Goal: Answer question/provide support: Share knowledge or assist other users

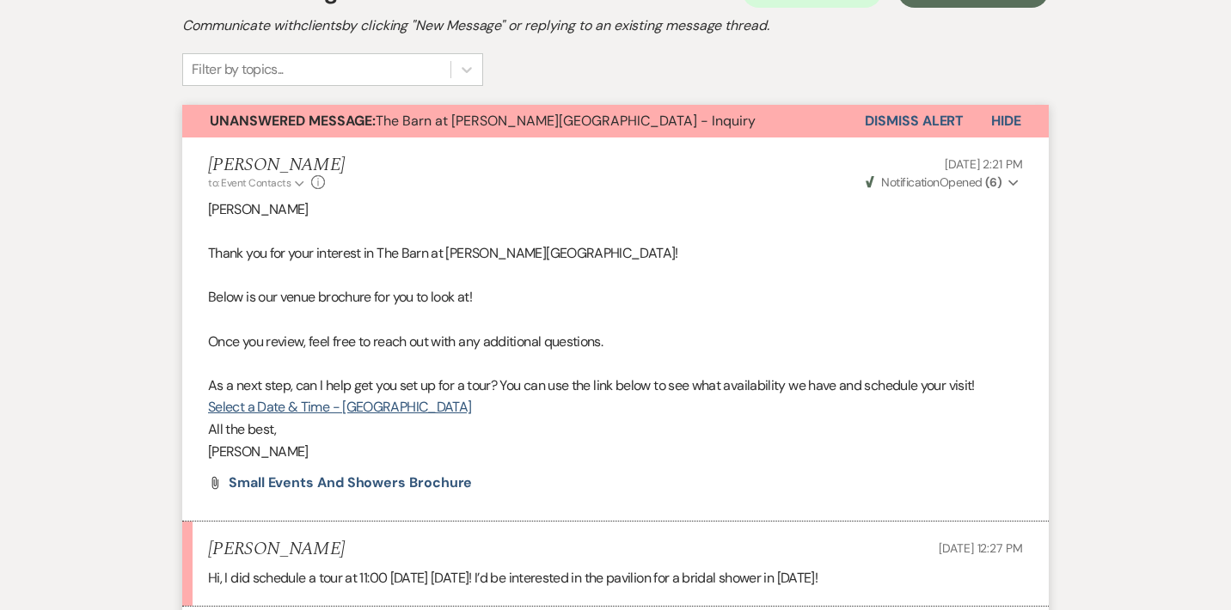
scroll to position [391, 0]
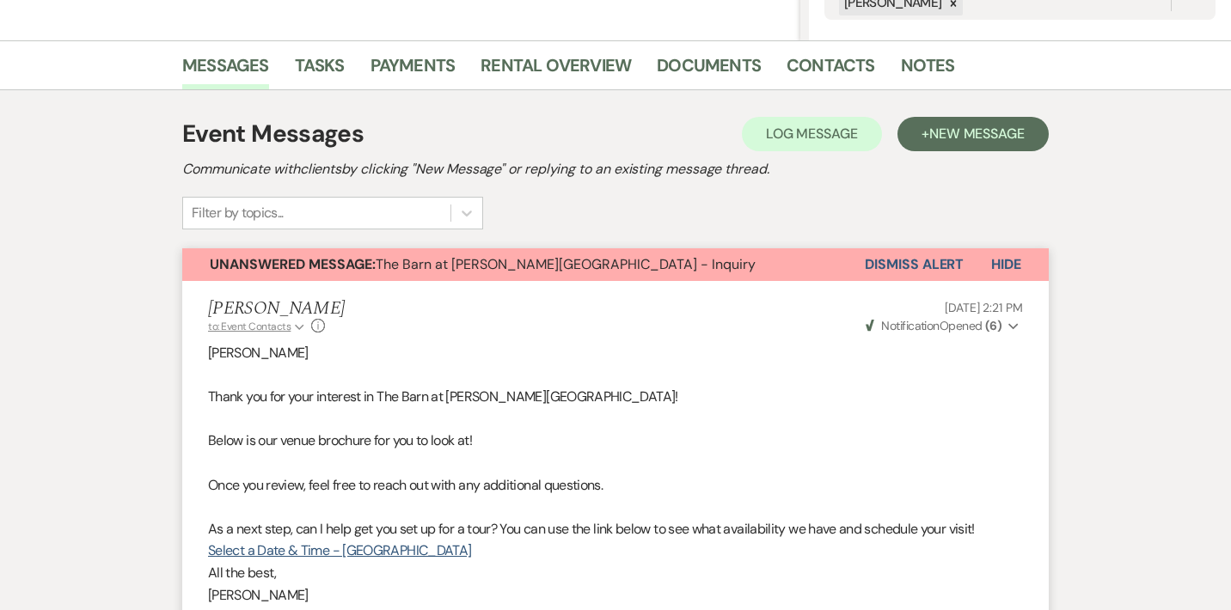
click at [291, 326] on button "to: Event Contacts Expand" at bounding box center [257, 326] width 99 height 15
click at [434, 345] on p "[PERSON_NAME]" at bounding box center [615, 353] width 815 height 22
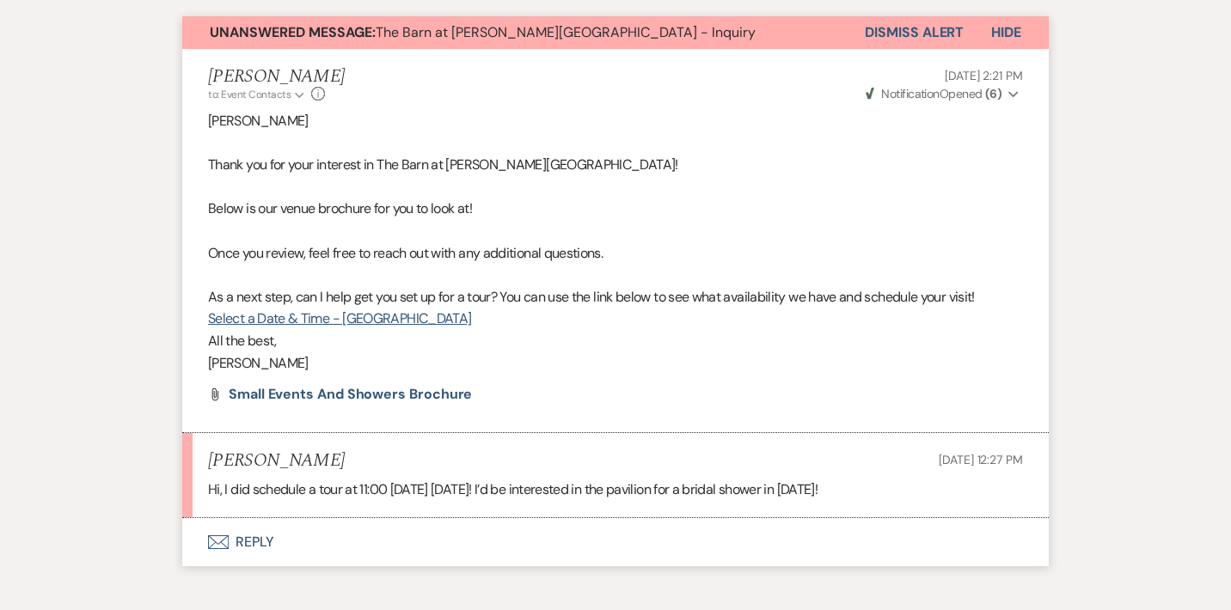
scroll to position [625, 0]
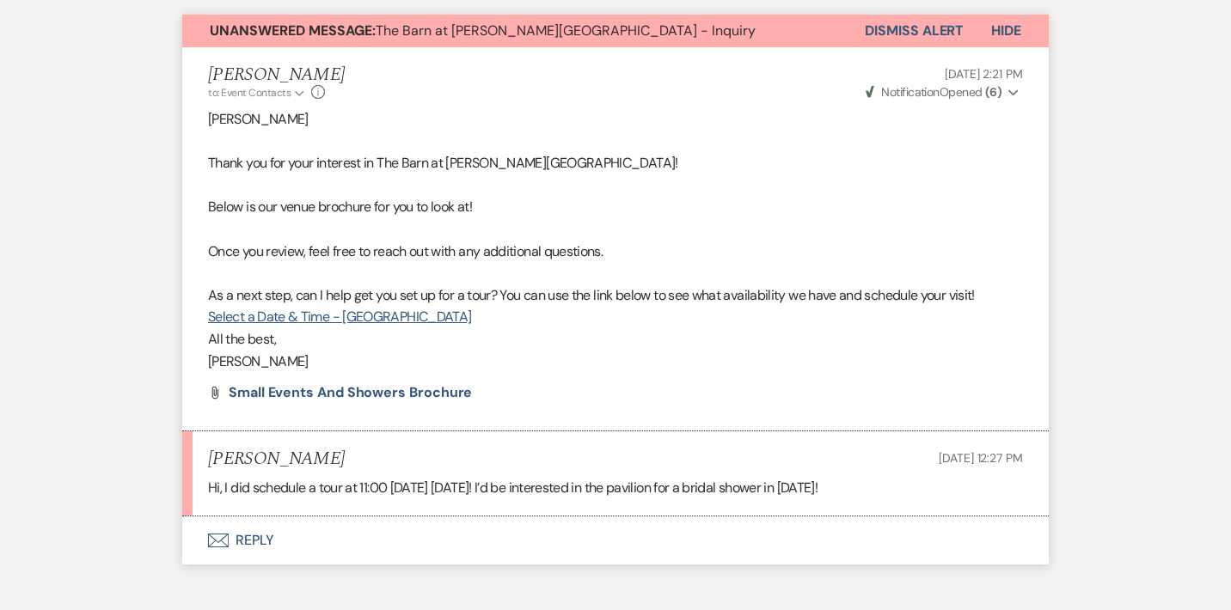
click at [694, 483] on p "Hi, I did schedule a tour at 11:00 [DATE] [DATE]! I’d be interested in the pavi…" at bounding box center [615, 488] width 815 height 22
click at [583, 491] on p "Hi, I did schedule a tour at 11:00 [DATE] [DATE]! I’d be interested in the pavi…" at bounding box center [615, 488] width 815 height 22
click at [259, 539] on button "Envelope Reply" at bounding box center [615, 540] width 866 height 48
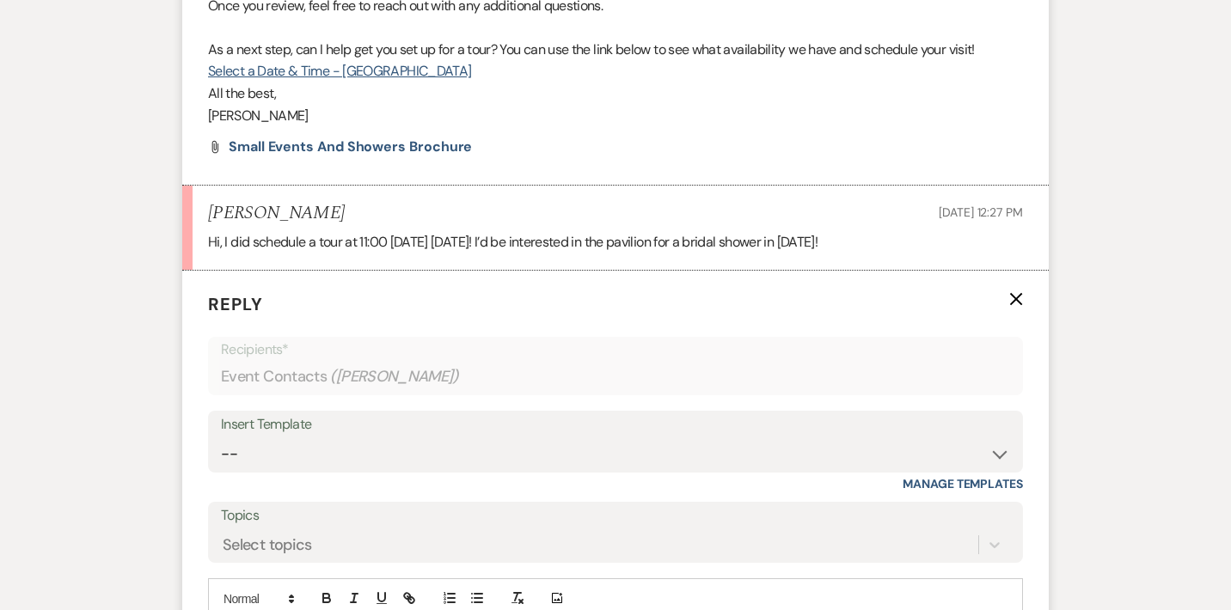
scroll to position [871, 0]
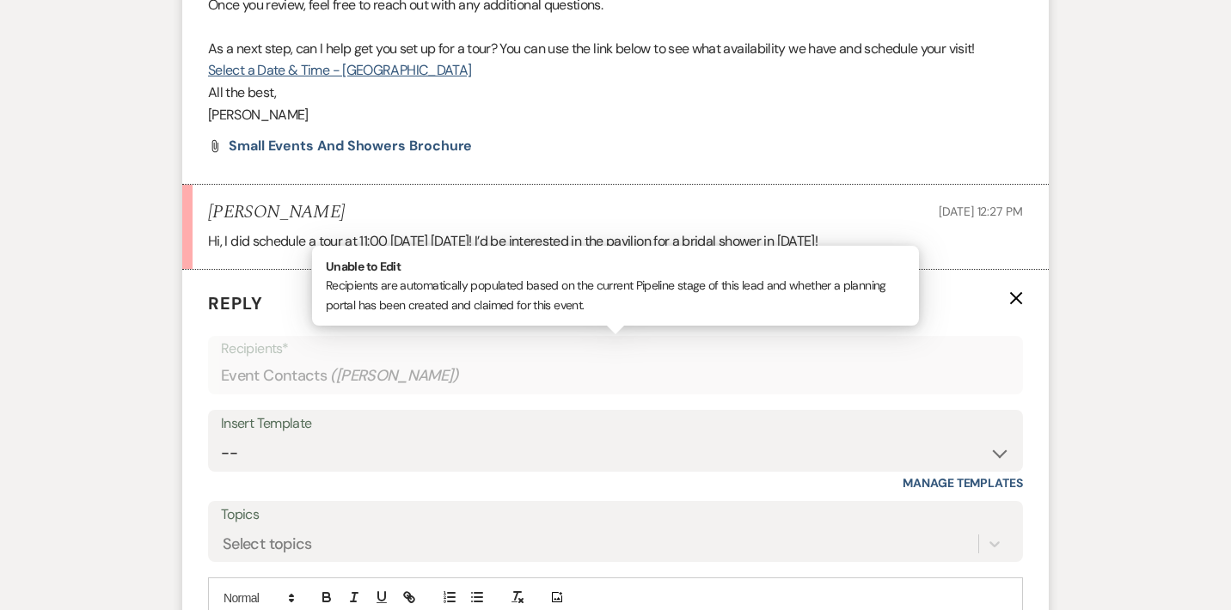
click at [376, 378] on span "( [PERSON_NAME] )" at bounding box center [394, 375] width 129 height 23
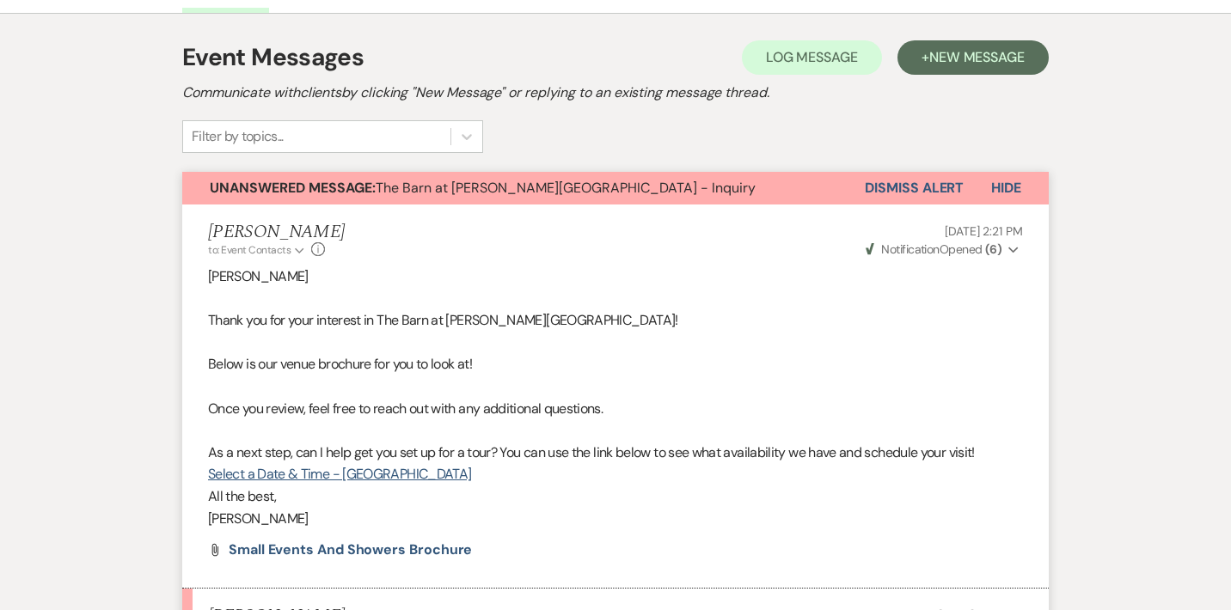
scroll to position [267, 0]
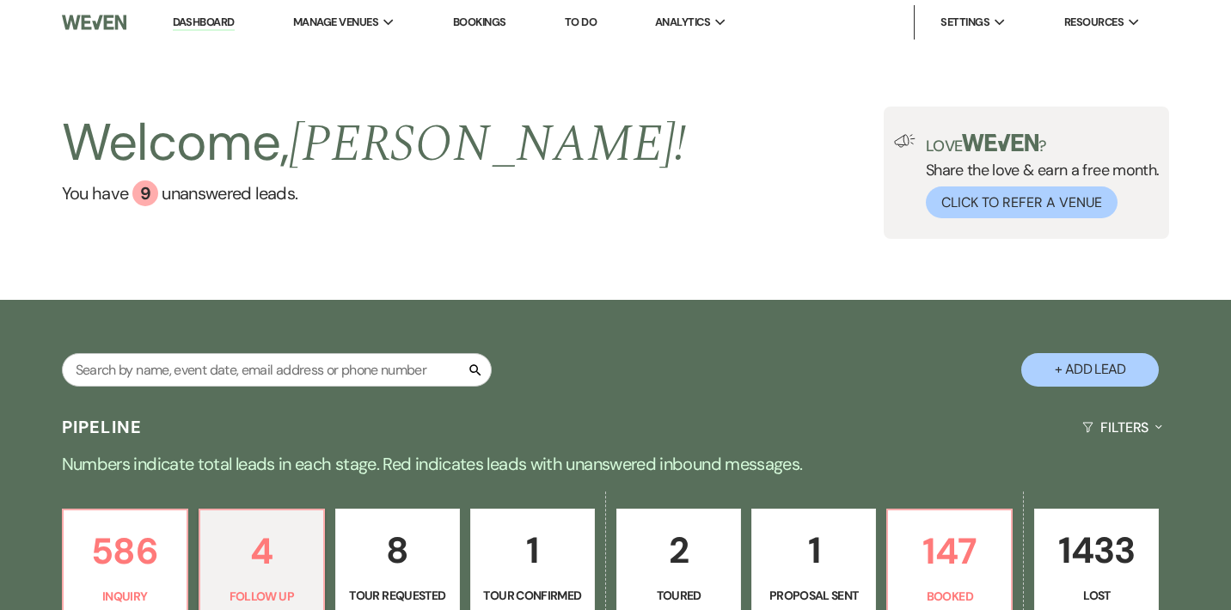
select select "9"
click at [315, 367] on input "text" at bounding box center [277, 370] width 430 height 34
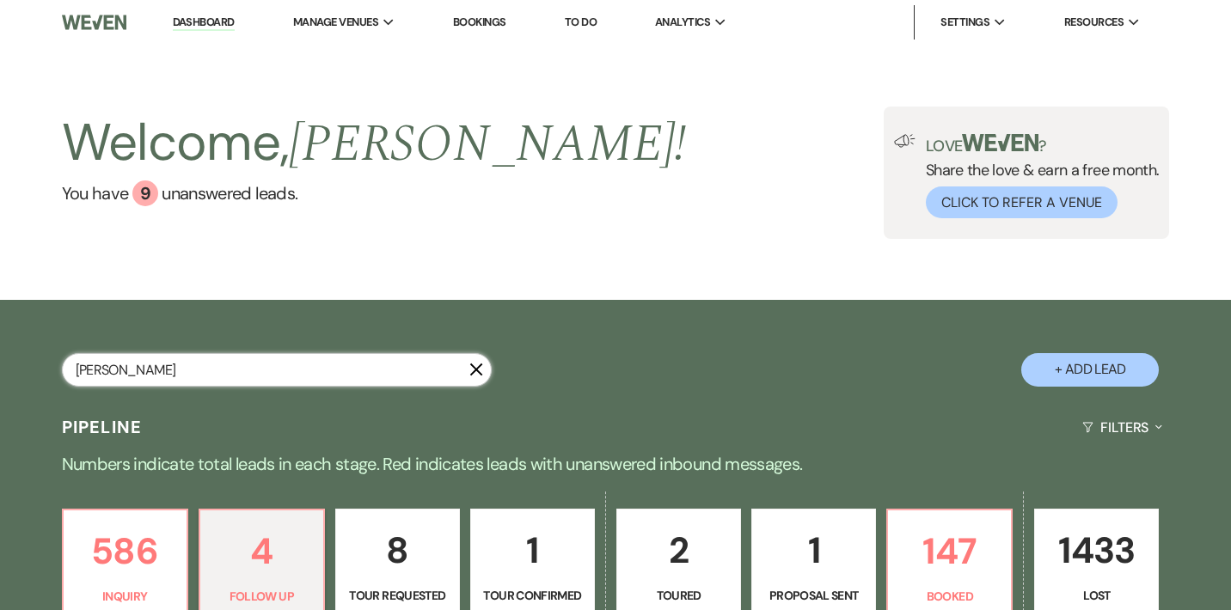
type input "Marisa"
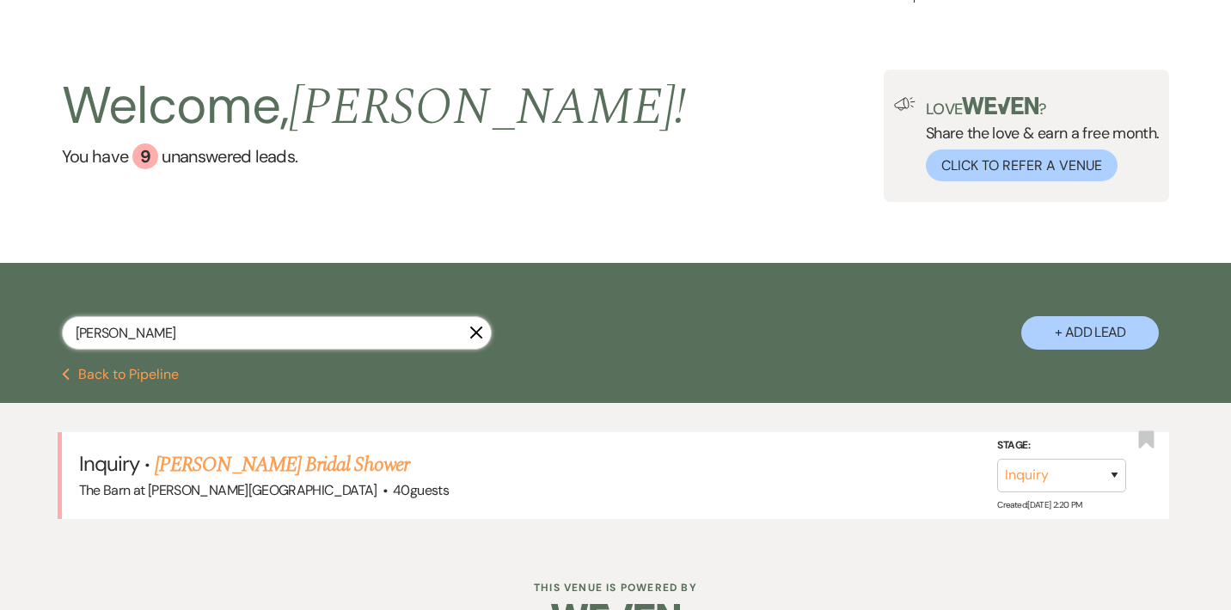
scroll to position [53, 0]
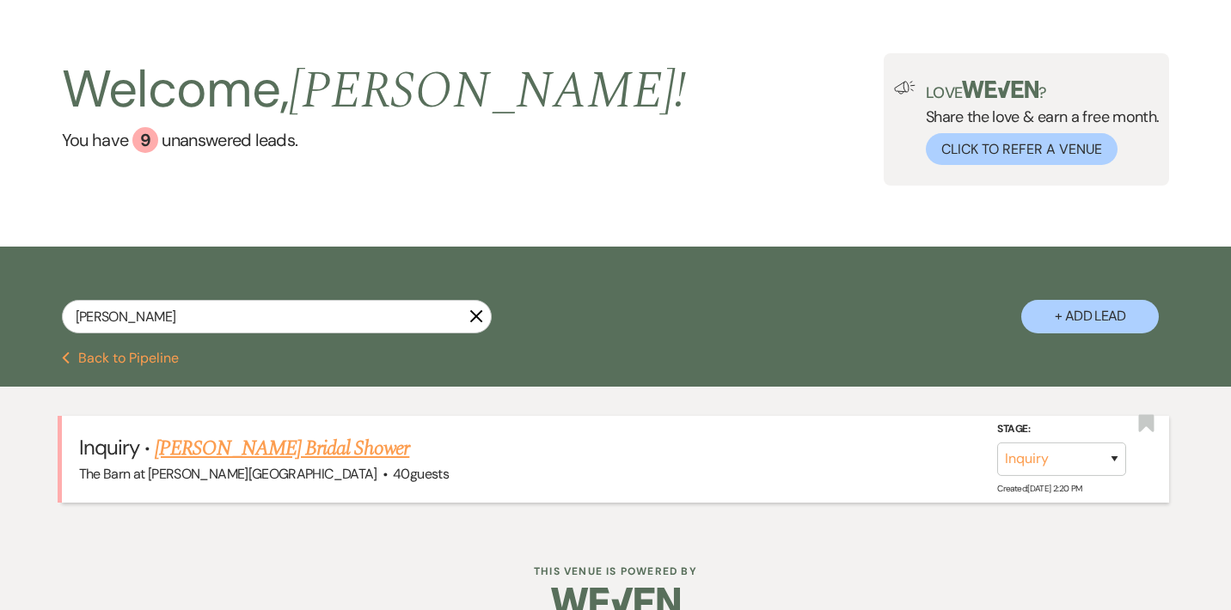
click at [250, 454] on link "[PERSON_NAME] Bridal Shower" at bounding box center [282, 448] width 254 height 31
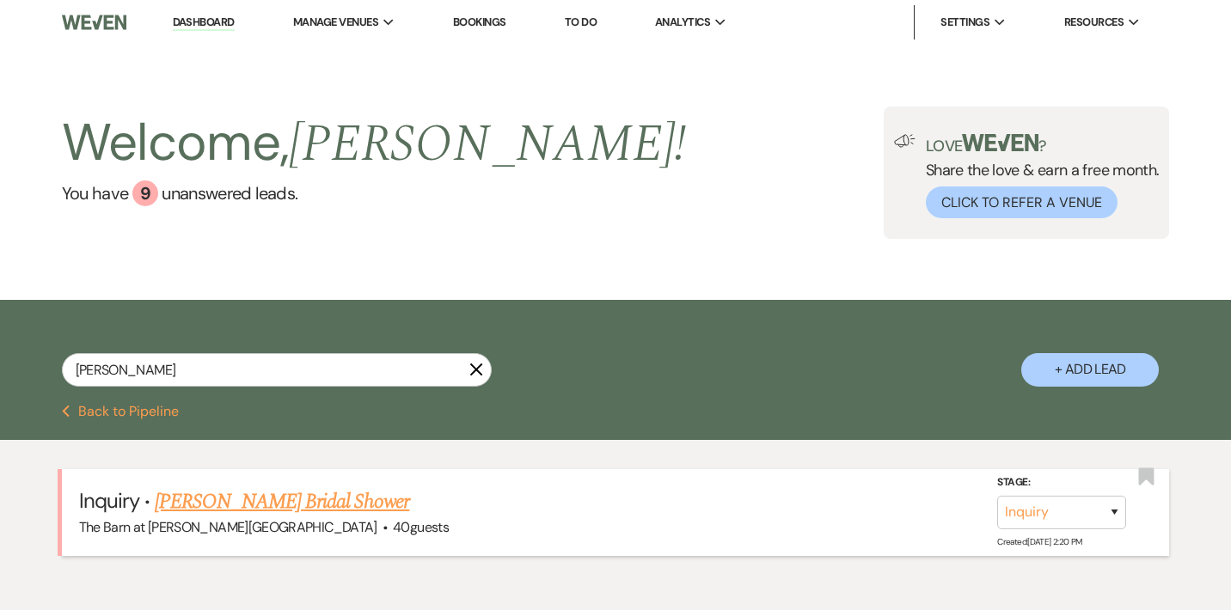
select select "5"
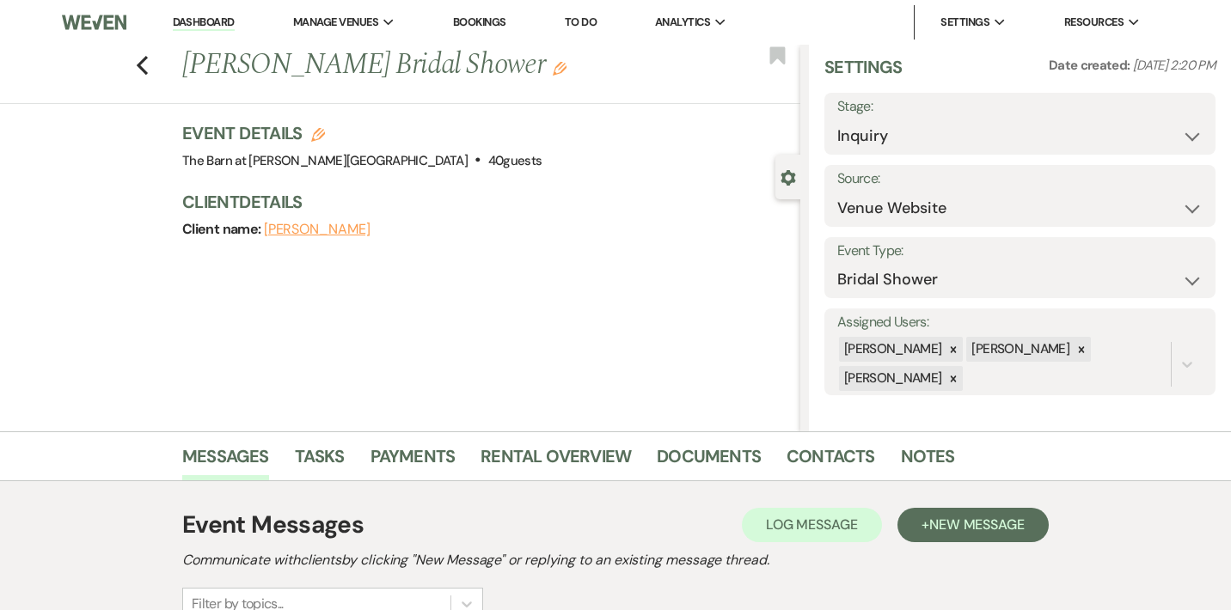
click at [351, 227] on button "[PERSON_NAME]" at bounding box center [317, 230] width 107 height 14
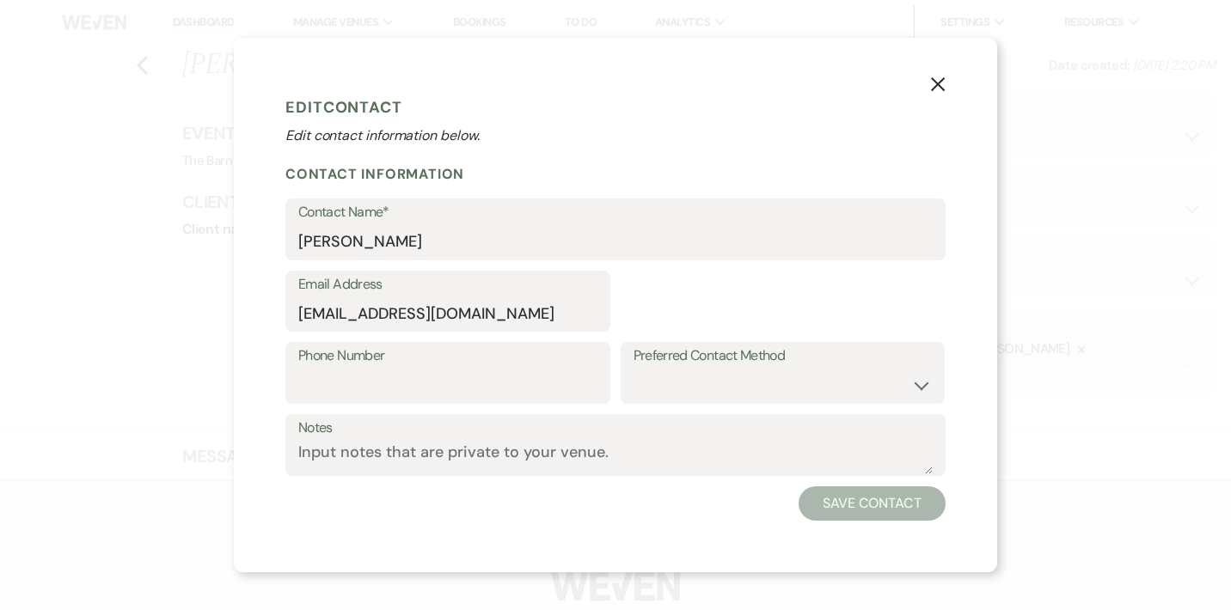
select select "1"
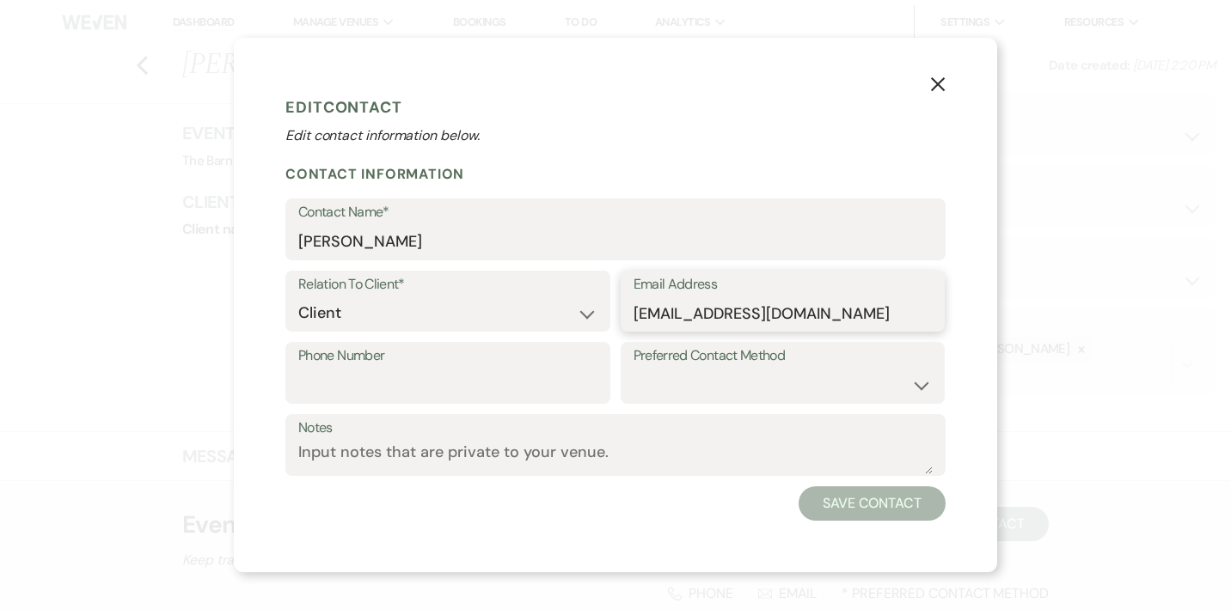
drag, startPoint x: 836, startPoint y: 315, endPoint x: 606, endPoint y: 312, distance: 230.3
click at [606, 313] on div "Relation To Client* Client Event Planner Parent of Client Family Member Friend …" at bounding box center [615, 307] width 660 height 72
